Goal: Transaction & Acquisition: Purchase product/service

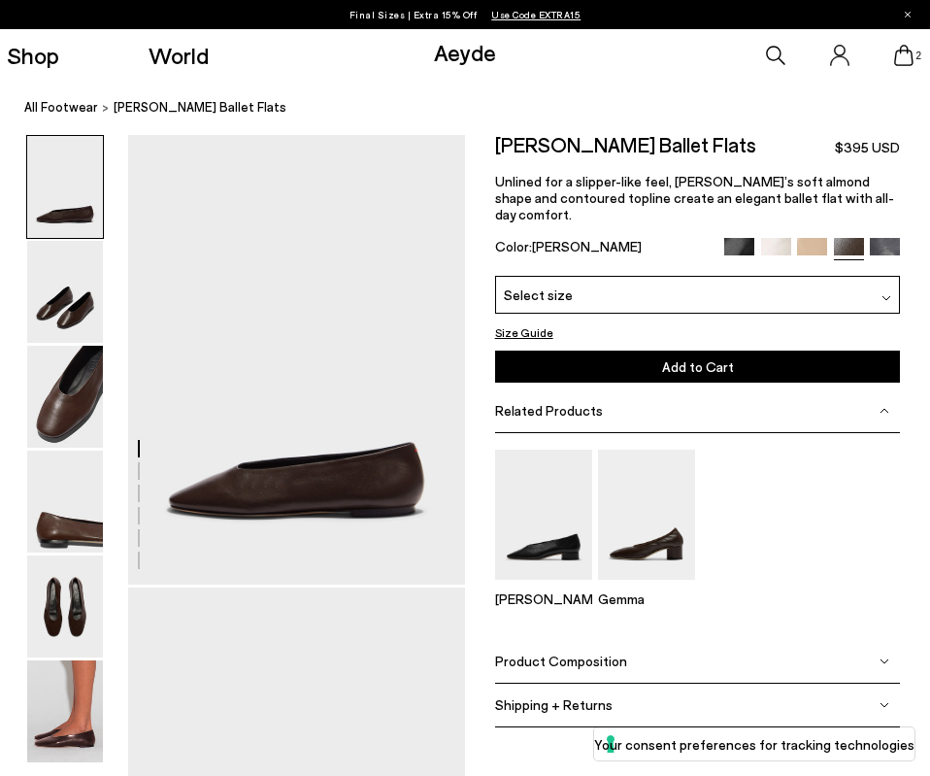
click at [738, 238] on img at bounding box center [739, 253] width 30 height 30
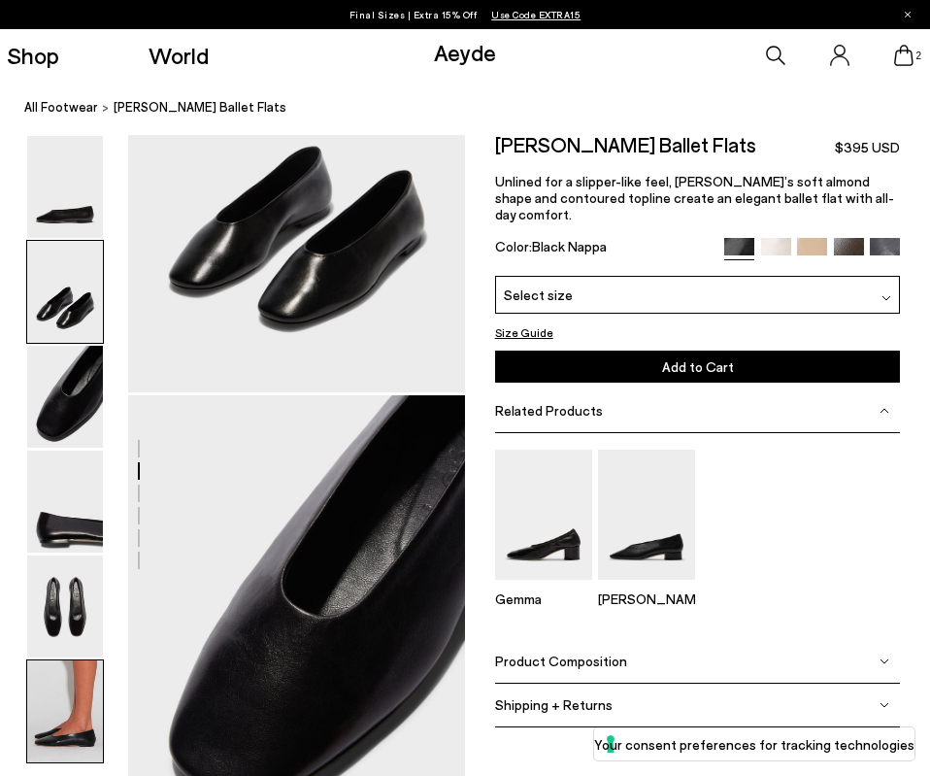
click at [69, 686] on img at bounding box center [65, 711] width 76 height 102
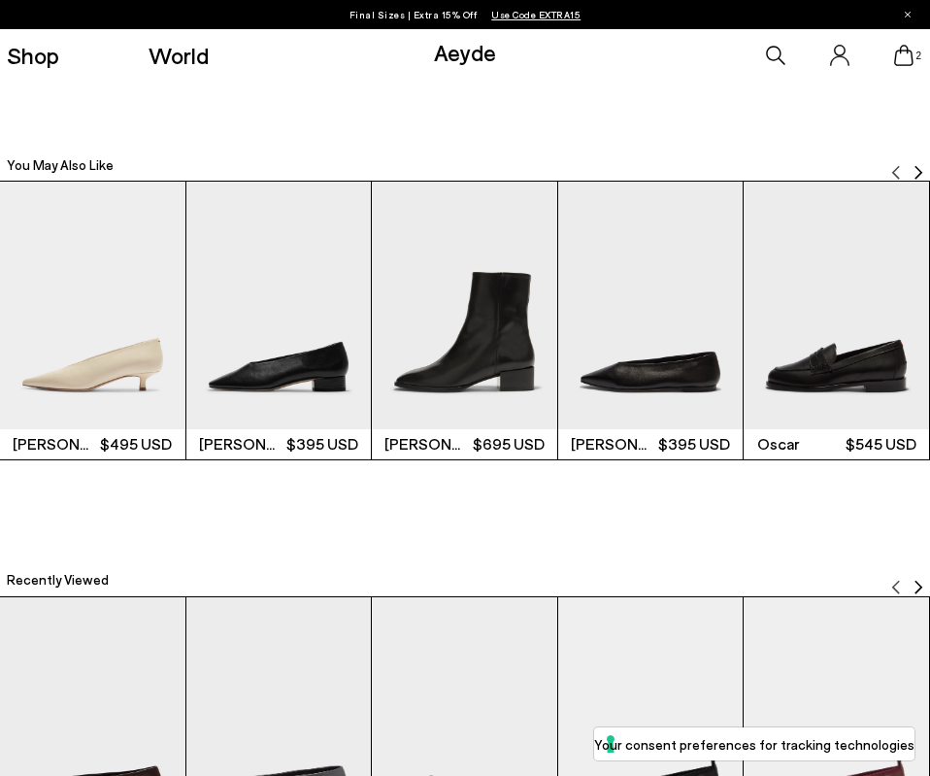
scroll to position [2708, 0]
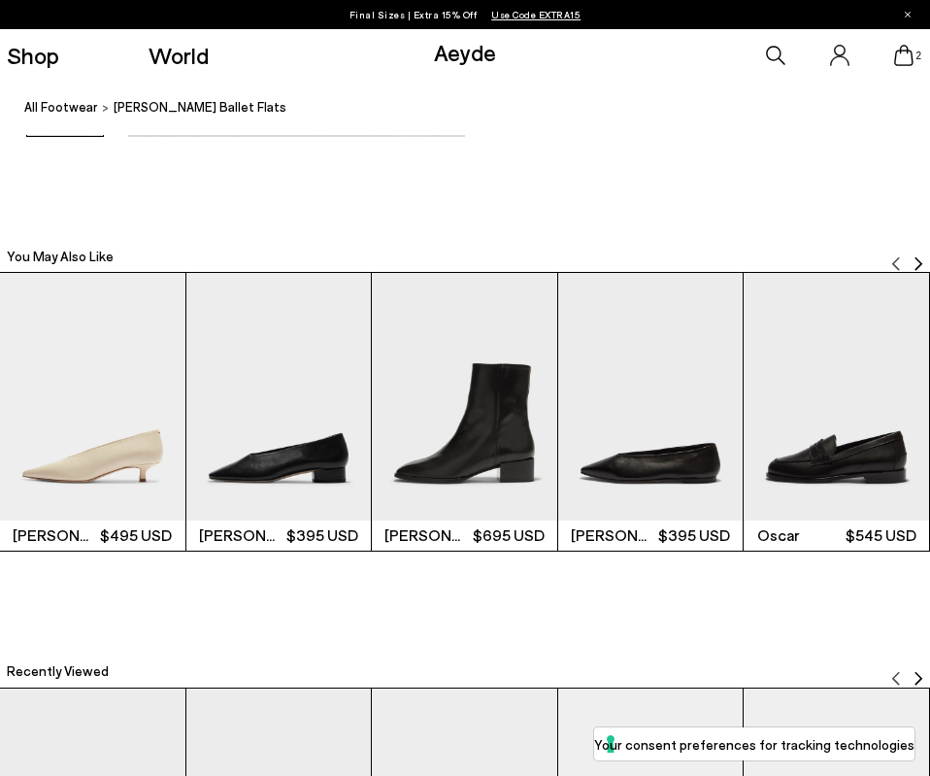
click at [651, 438] on img "4 / 6" at bounding box center [650, 396] width 185 height 247
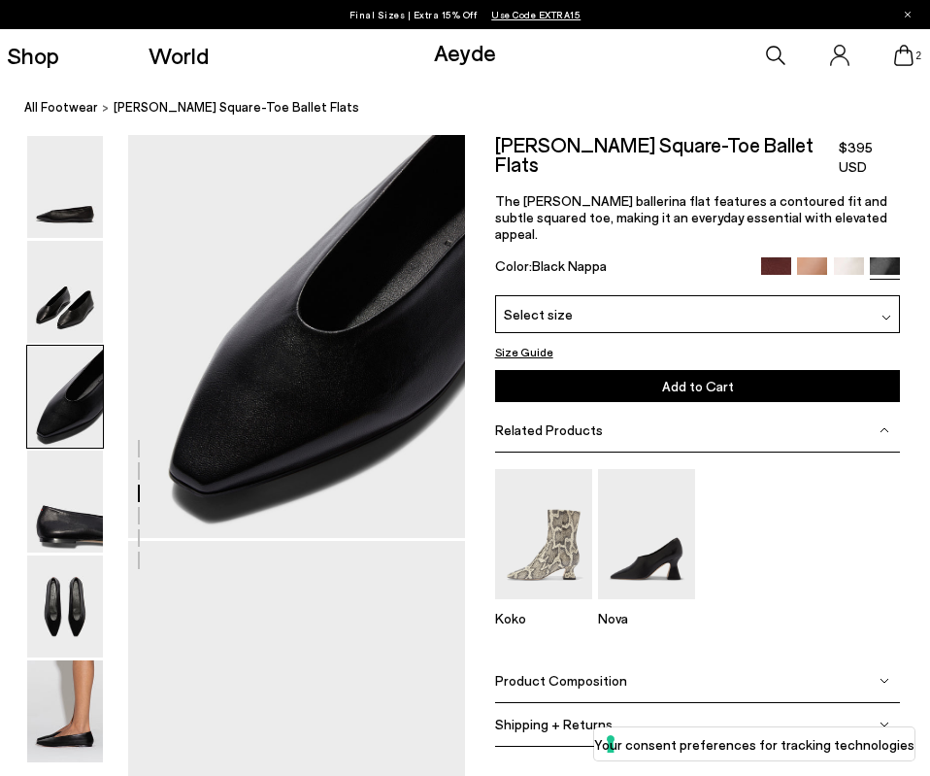
scroll to position [956, 0]
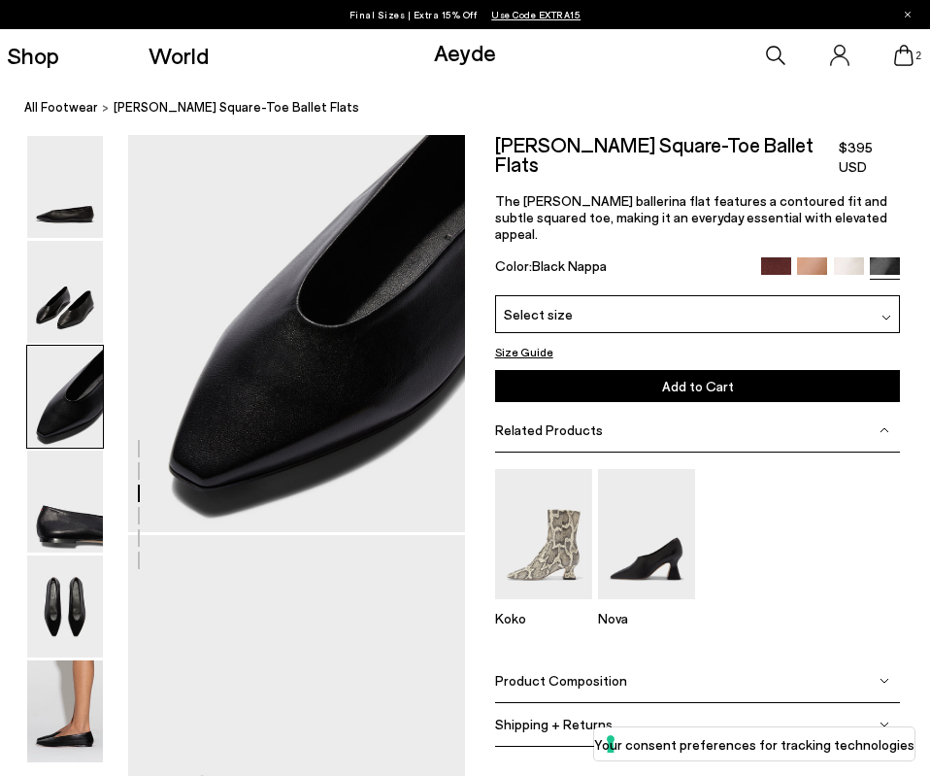
click at [773, 257] on img at bounding box center [776, 272] width 30 height 30
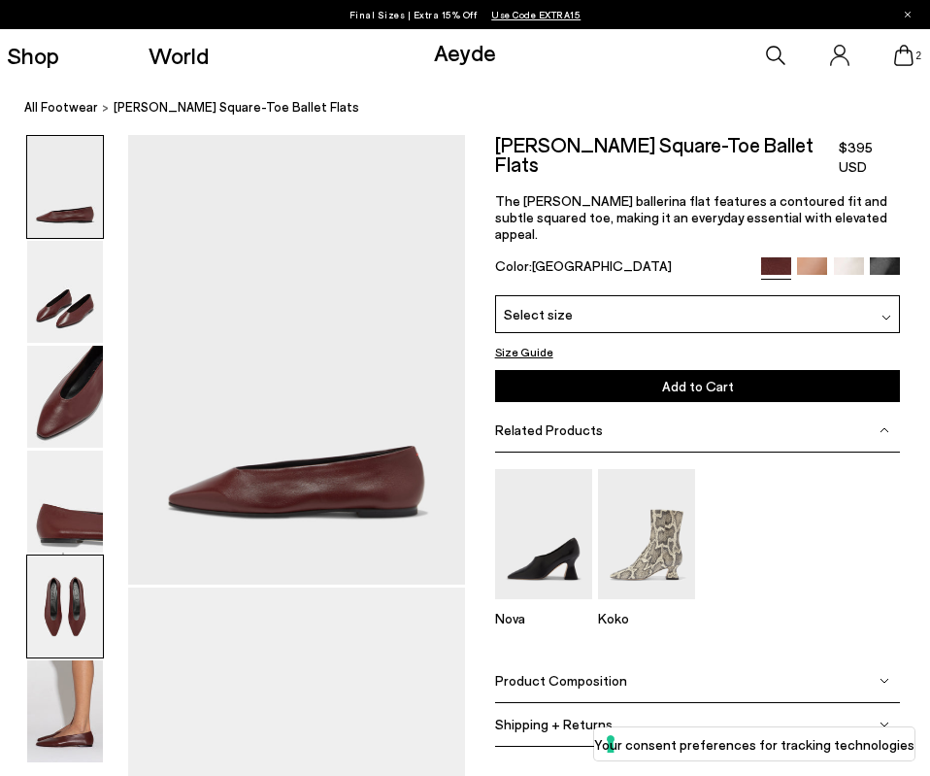
click at [70, 576] on img at bounding box center [65, 606] width 76 height 102
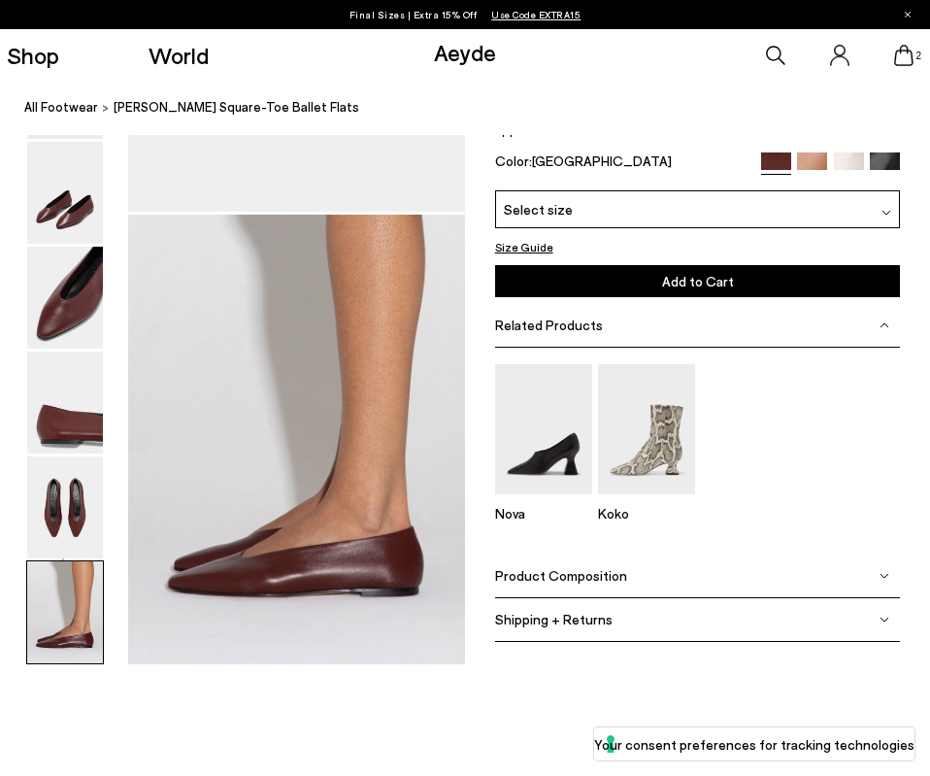
scroll to position [2087, 0]
